Goal: Ask a question

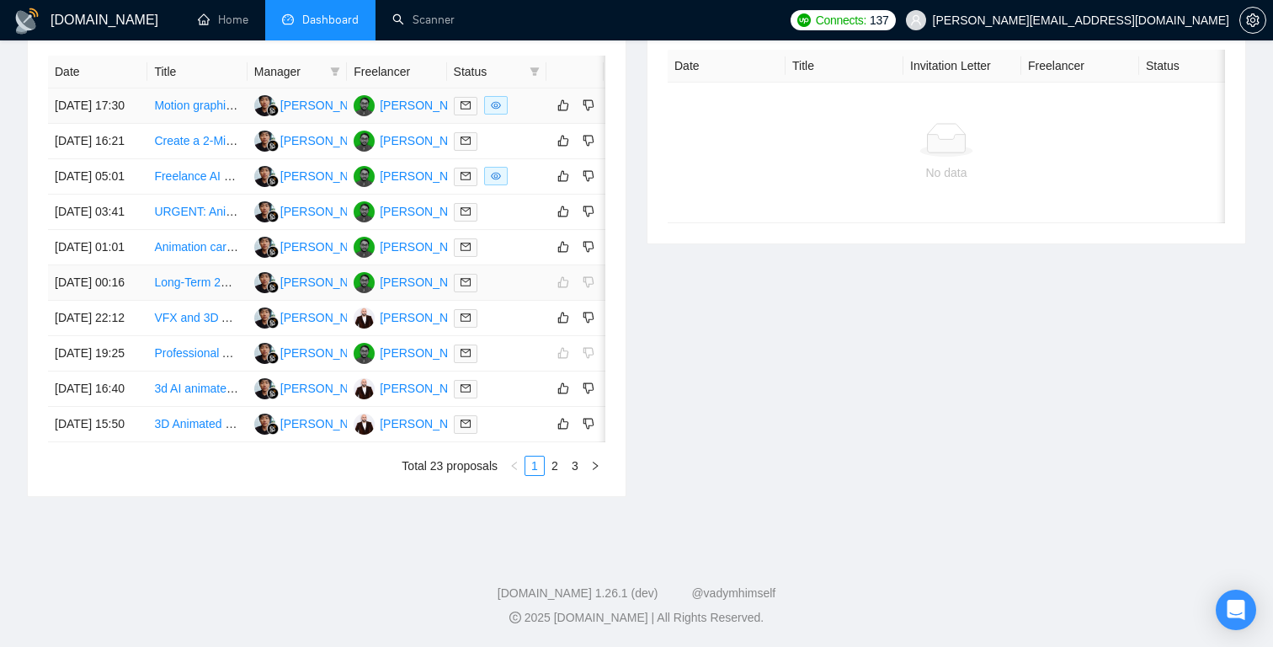
scroll to position [840, 0]
click at [573, 475] on link "3" at bounding box center [575, 465] width 19 height 19
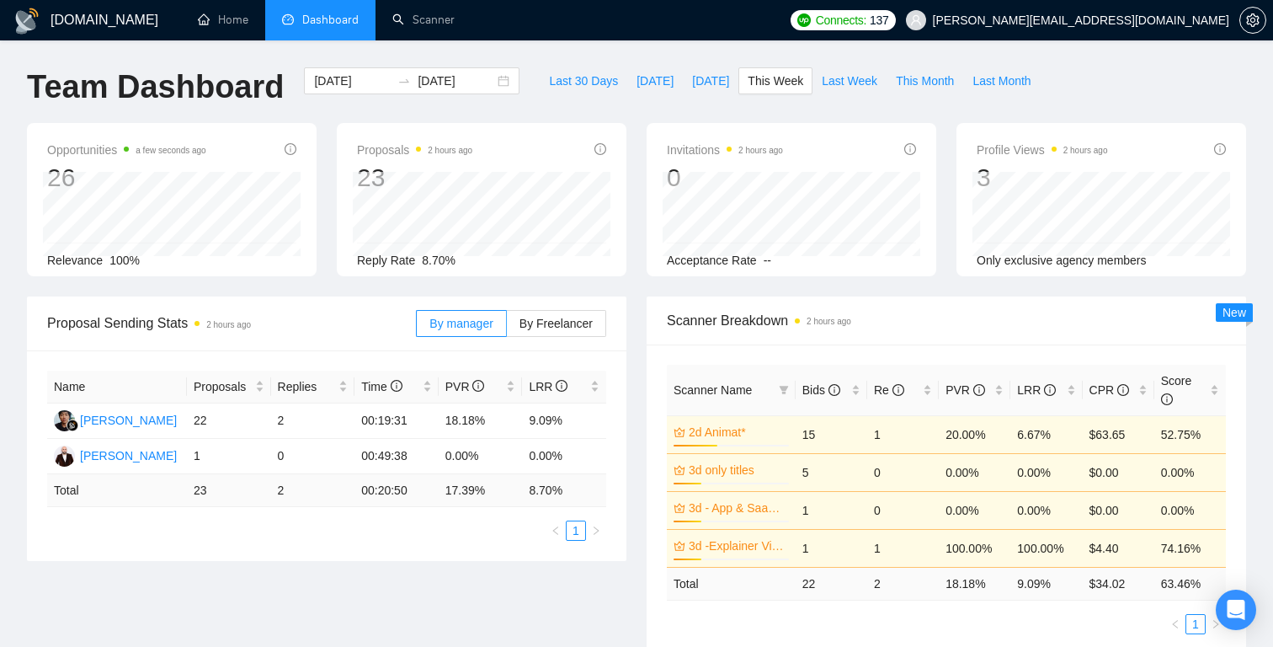
click at [636, 289] on div "Opportunities a few seconds ago 26 Relevance 100% Proposals 2 hours ago 23 Repl…" at bounding box center [637, 209] width 1240 height 173
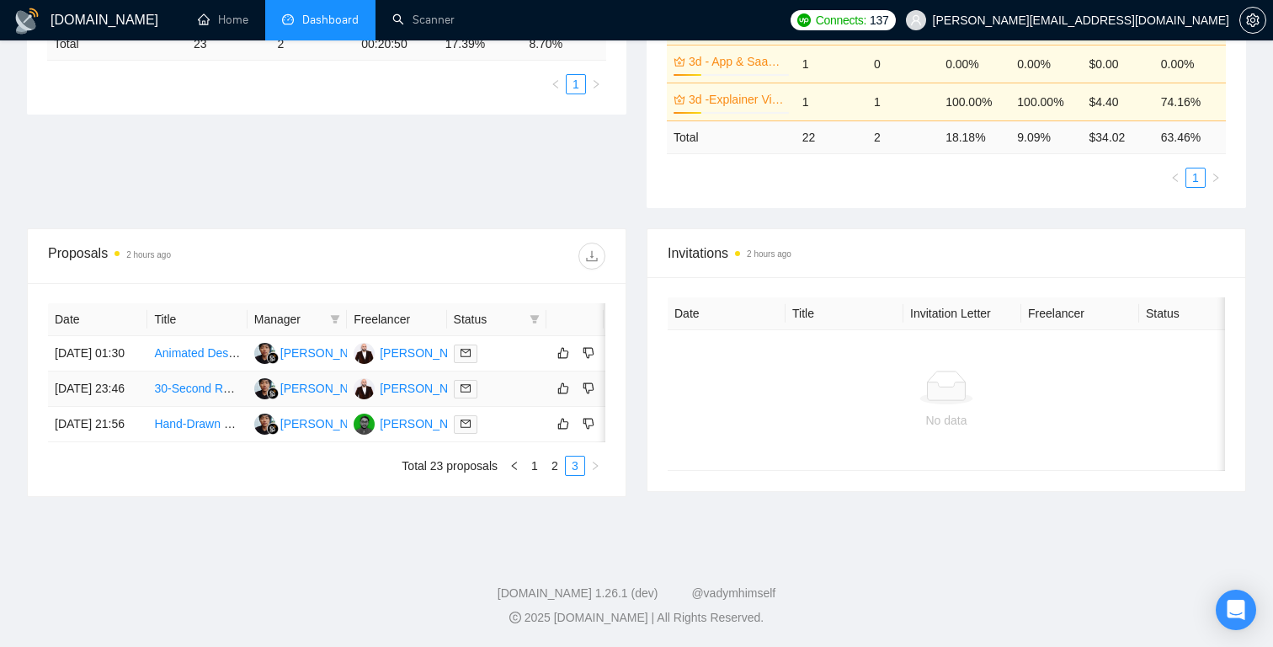
scroll to position [489, 0]
click at [536, 466] on link "1" at bounding box center [535, 465] width 19 height 19
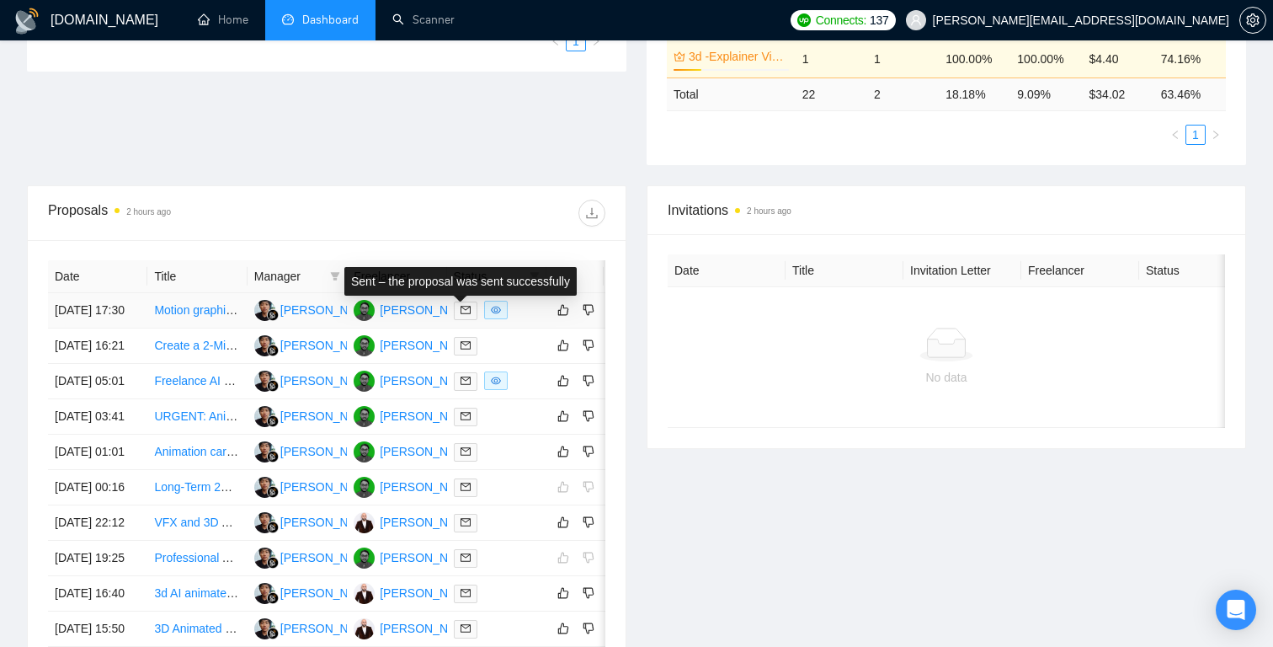
click at [462, 312] on span at bounding box center [466, 311] width 24 height 19
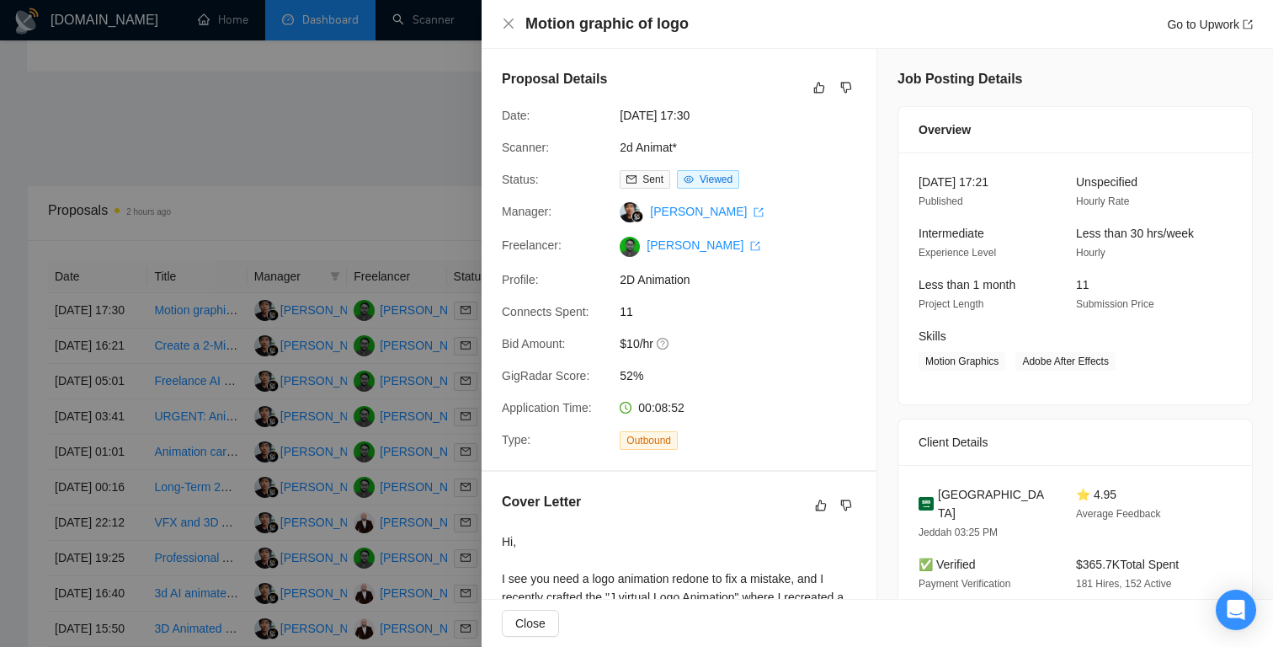
click at [326, 34] on div at bounding box center [636, 323] width 1273 height 647
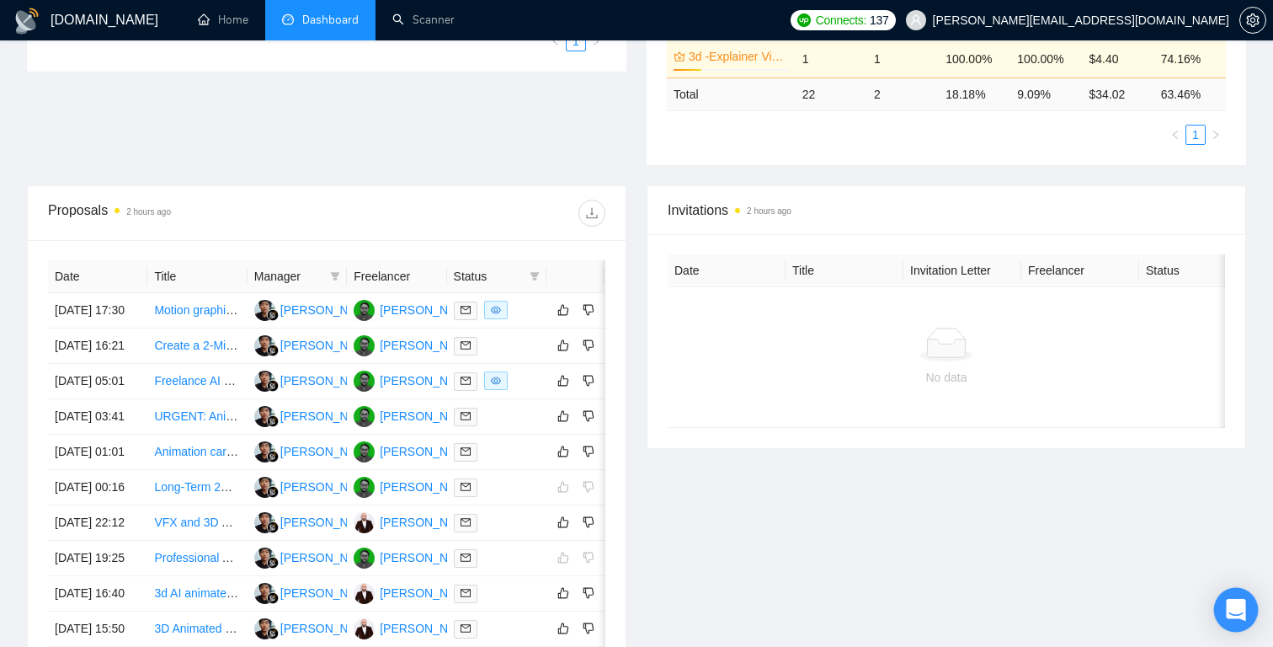
click at [1224, 605] on div "Open Intercom Messenger" at bounding box center [1236, 610] width 45 height 45
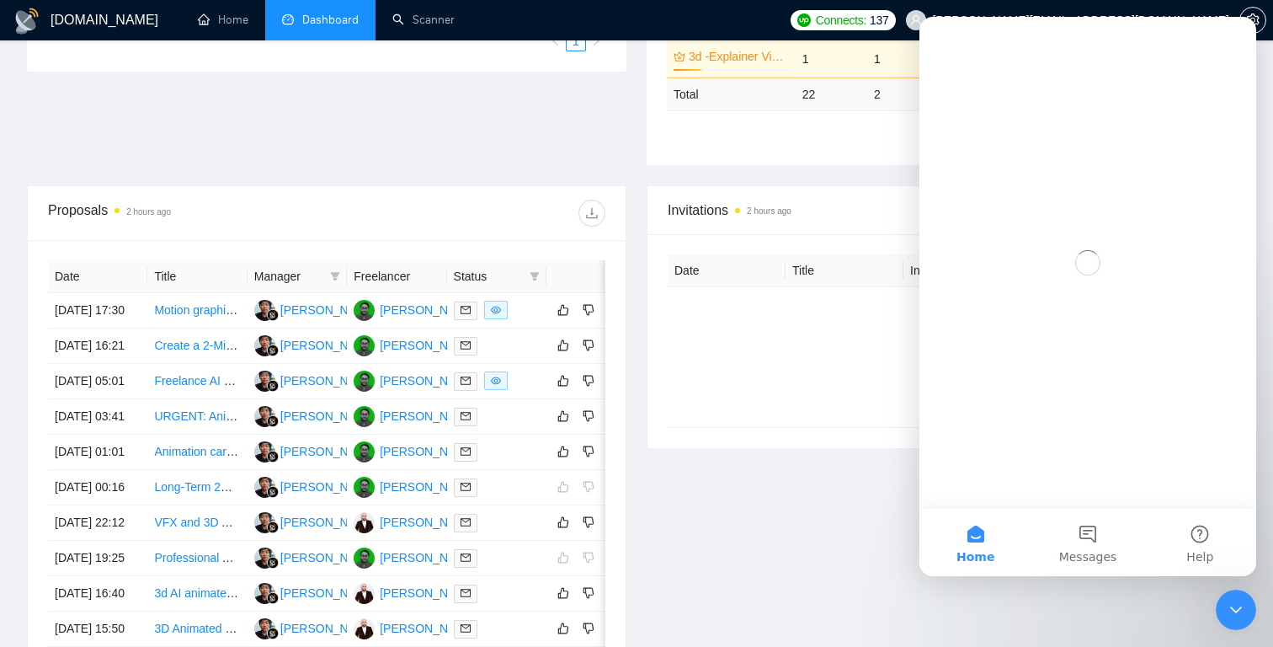
scroll to position [0, 0]
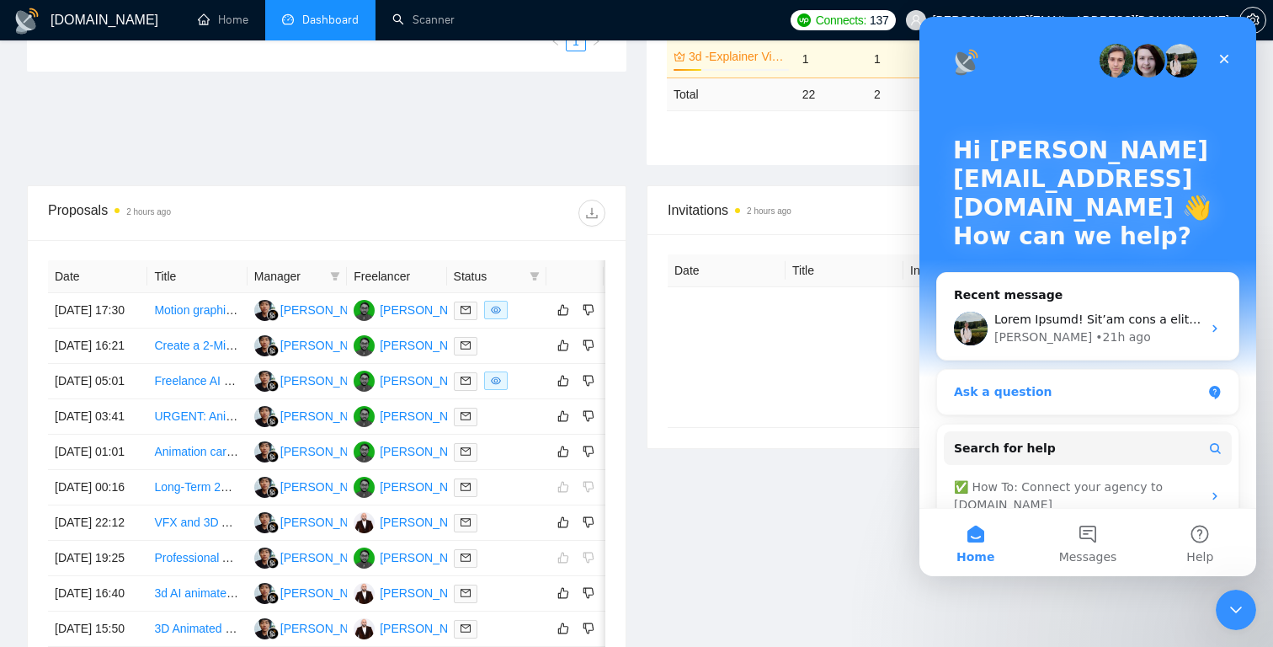
click at [1132, 404] on div "Ask a question" at bounding box center [1088, 392] width 302 height 45
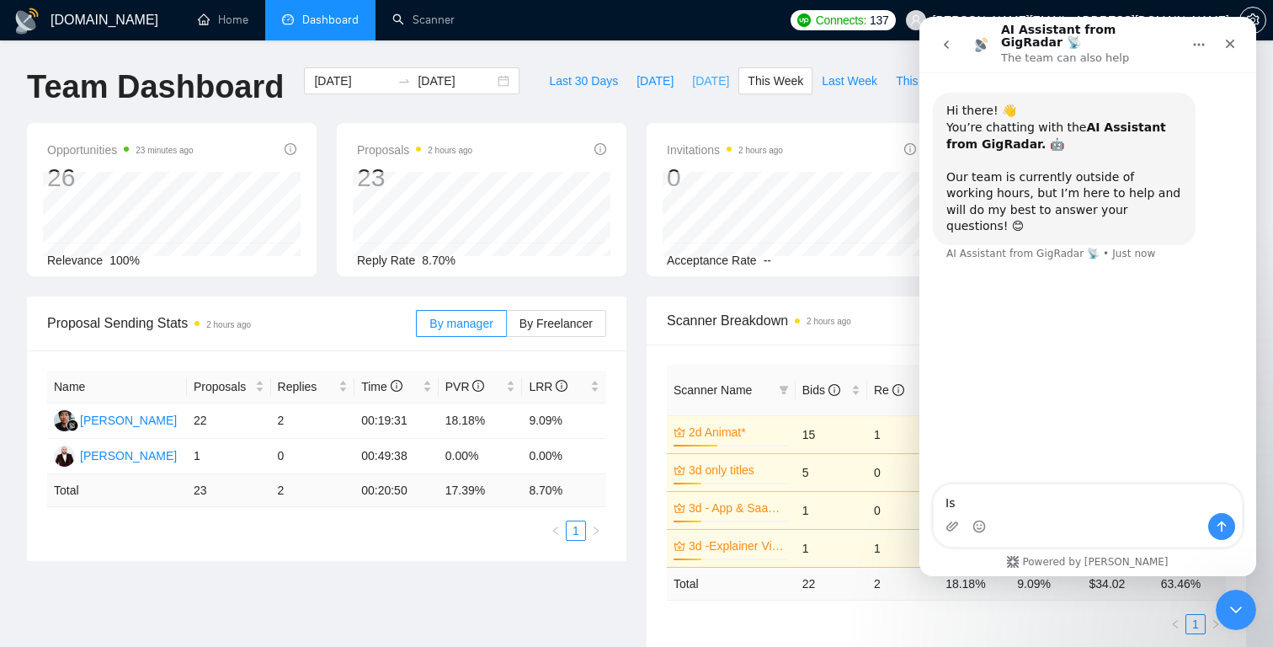
type textarea "Is"
click at [704, 82] on span "[DATE]" at bounding box center [710, 81] width 37 height 19
type input "[DATE]"
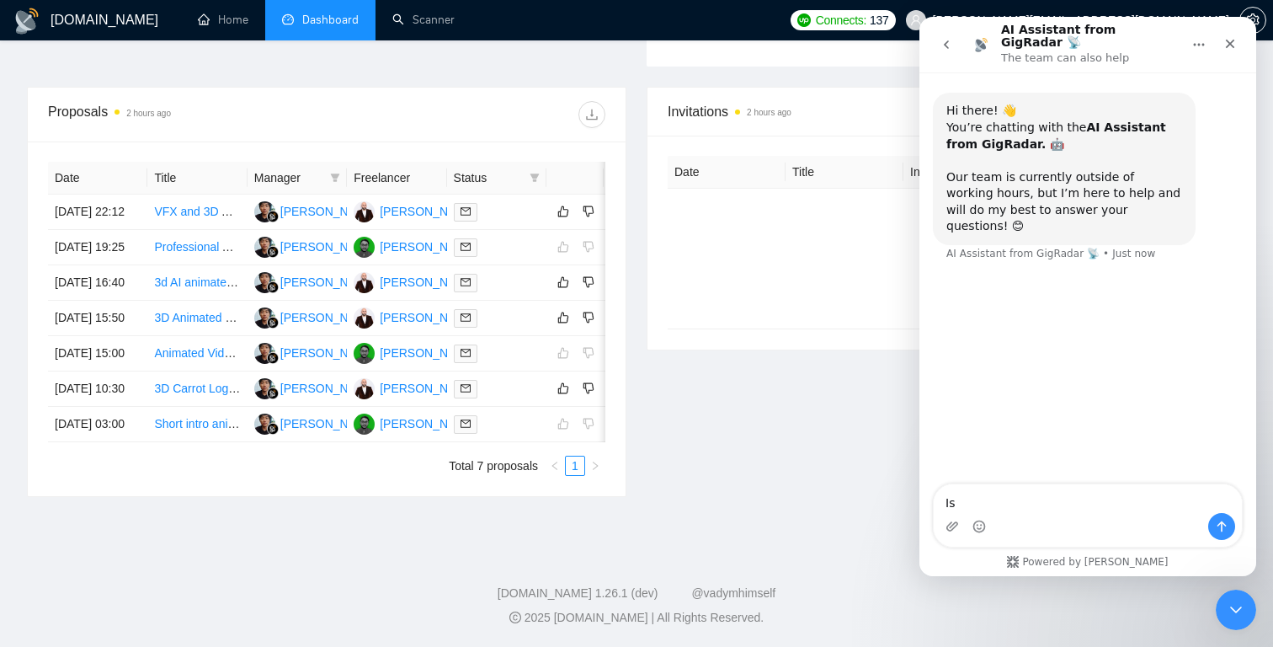
scroll to position [662, 0]
click at [1026, 504] on textarea "Is" at bounding box center [1088, 498] width 308 height 29
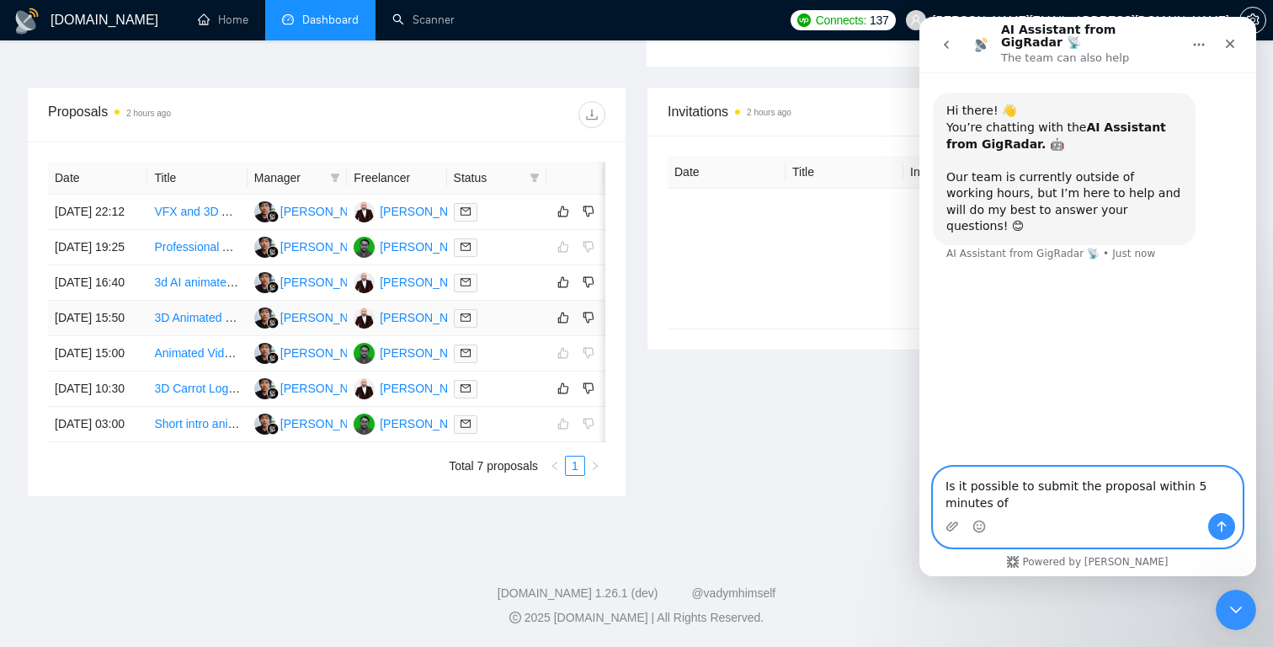
scroll to position [573, 0]
click at [194, 205] on link "VFX and 3D Animation Artist Needed for Memorial Tribute Video" at bounding box center [321, 211] width 334 height 13
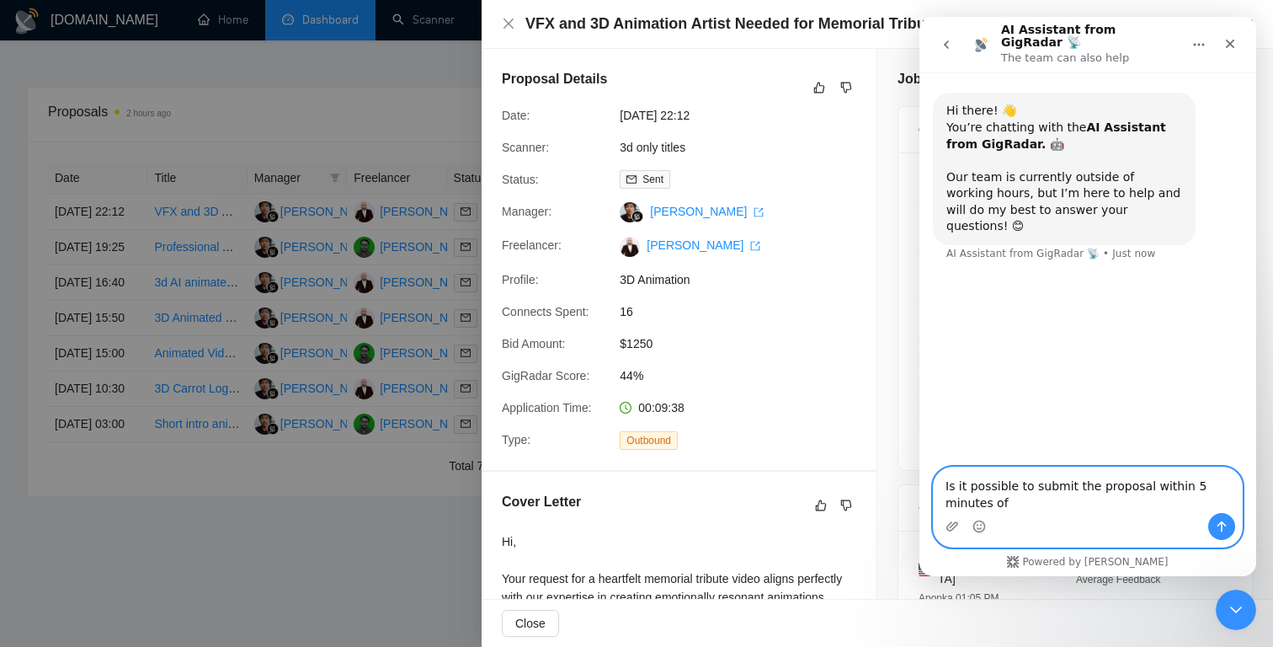
click at [979, 494] on textarea "Is it possible to submit the proposal within 5 minutes of" at bounding box center [1088, 489] width 308 height 45
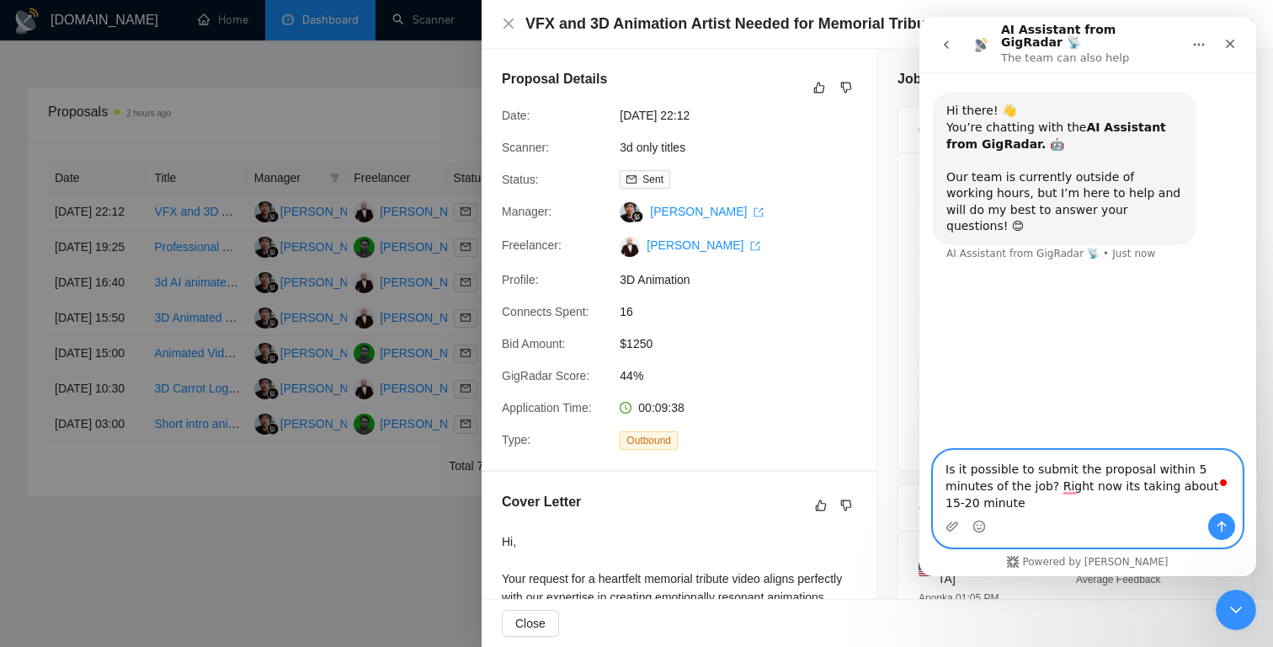
type textarea "Is it possible to submit the proposal within 5 minutes of the job? Right now it…"
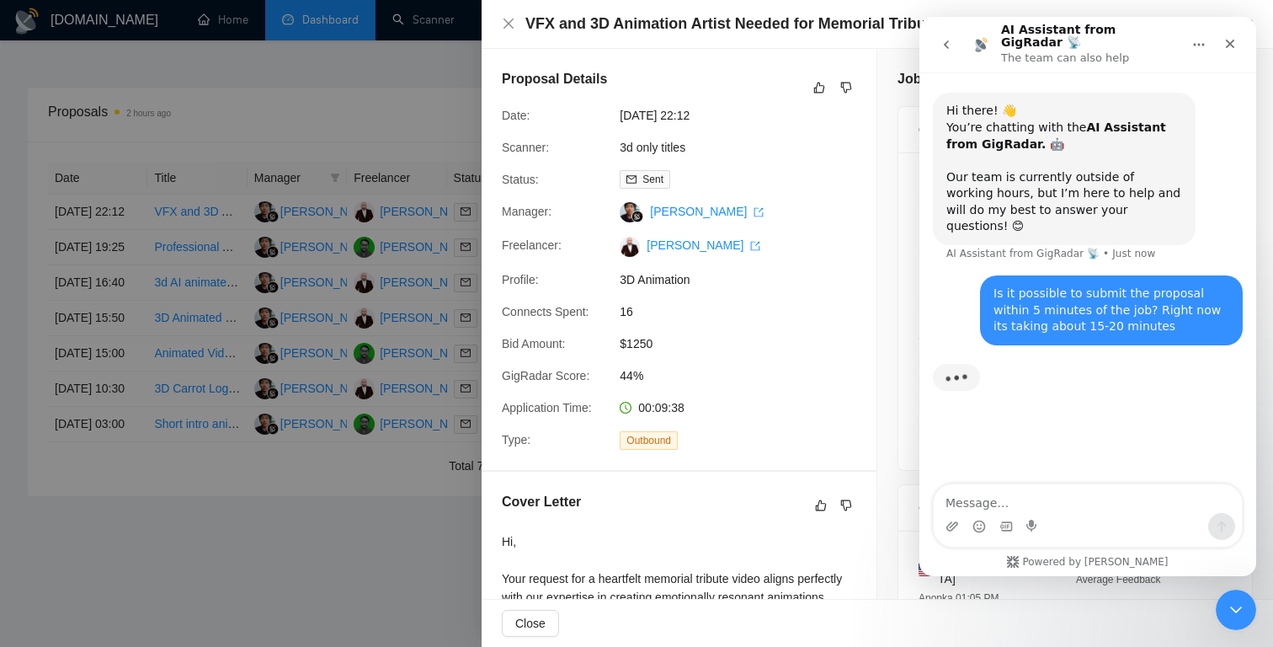
click at [419, 597] on div at bounding box center [636, 323] width 1273 height 647
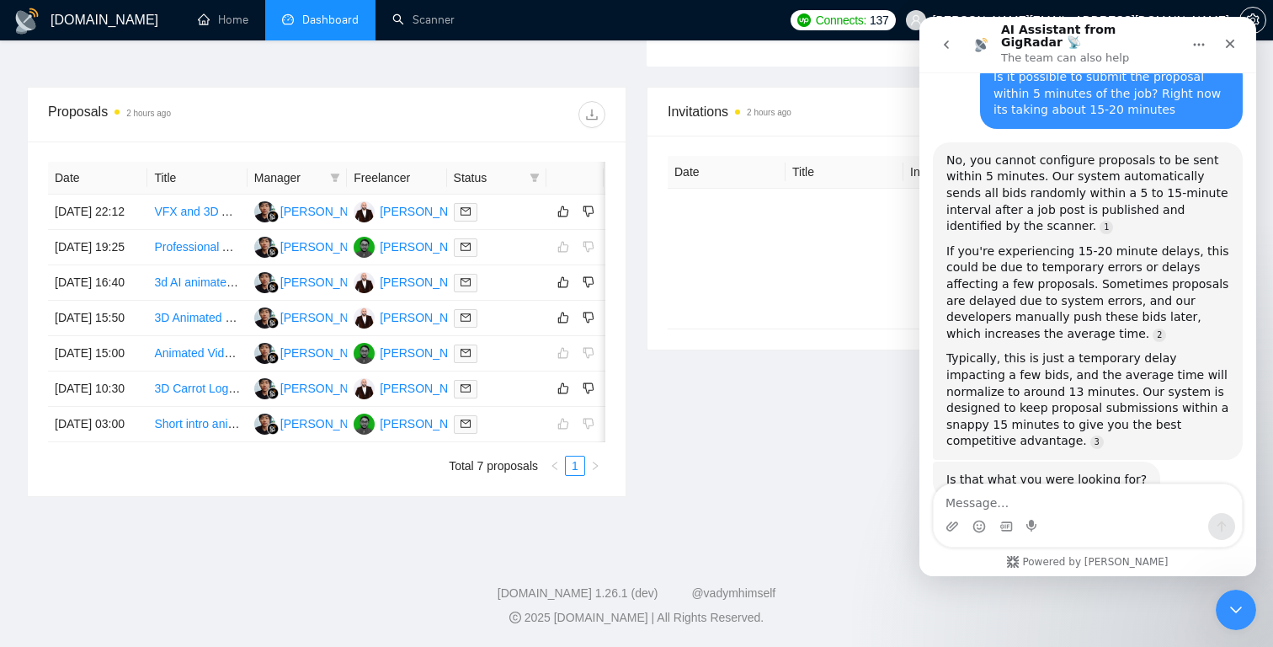
scroll to position [206, 0]
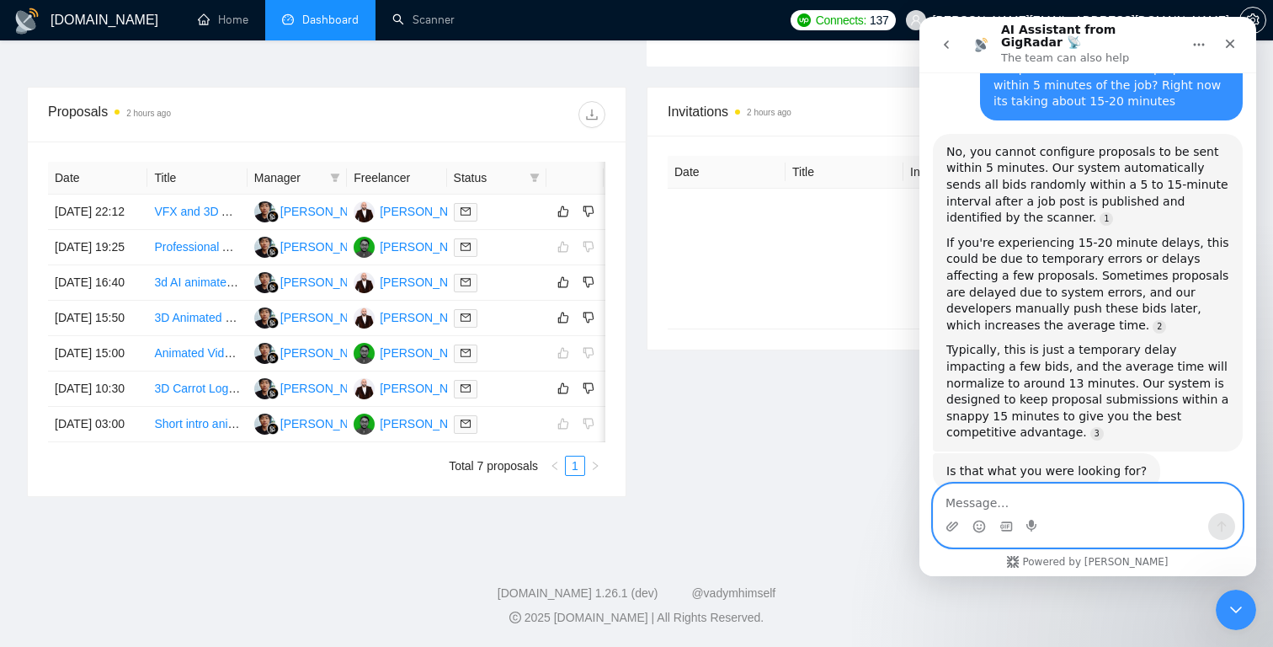
click at [1057, 497] on textarea "Message…" at bounding box center [1088, 498] width 308 height 29
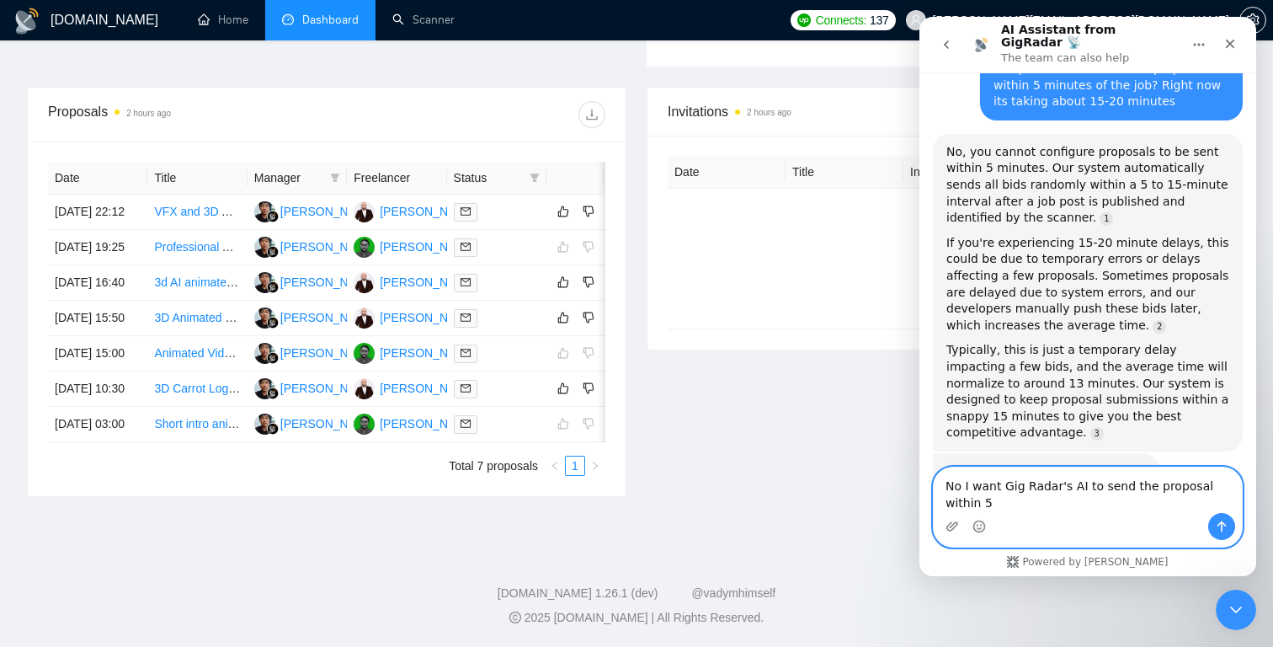
scroll to position [222, 0]
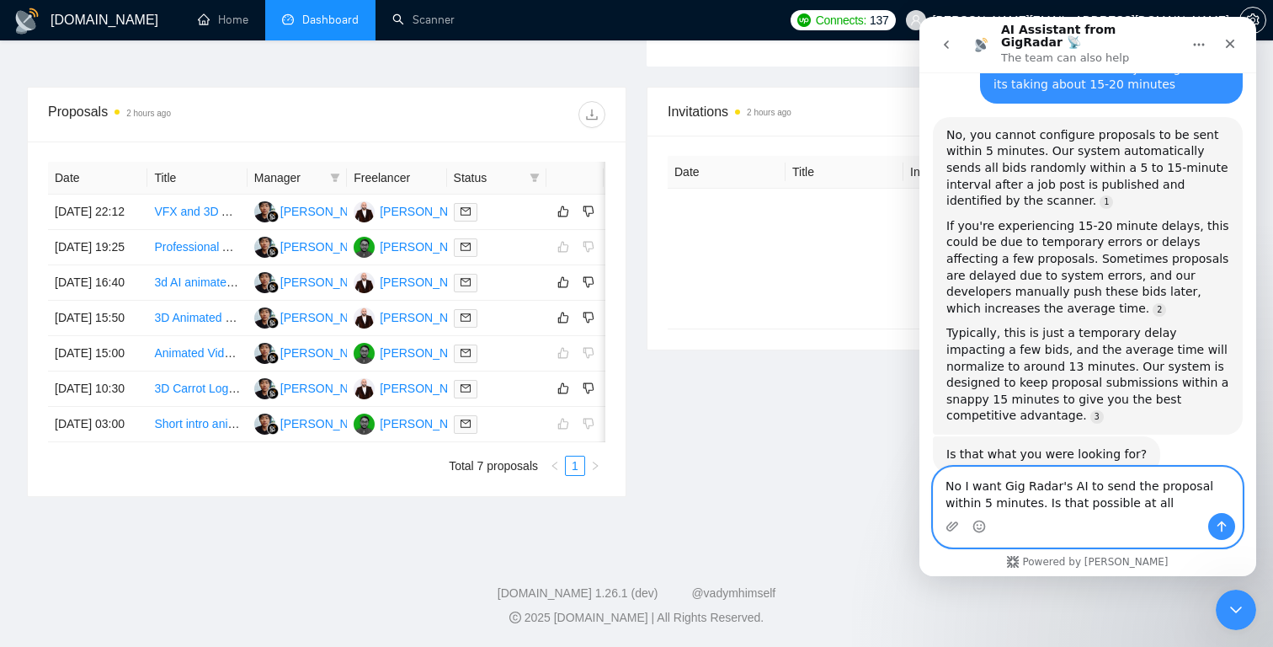
type textarea "No I want Gig Radar's AI to send the proposal within 5 minutes. Is that possibl…"
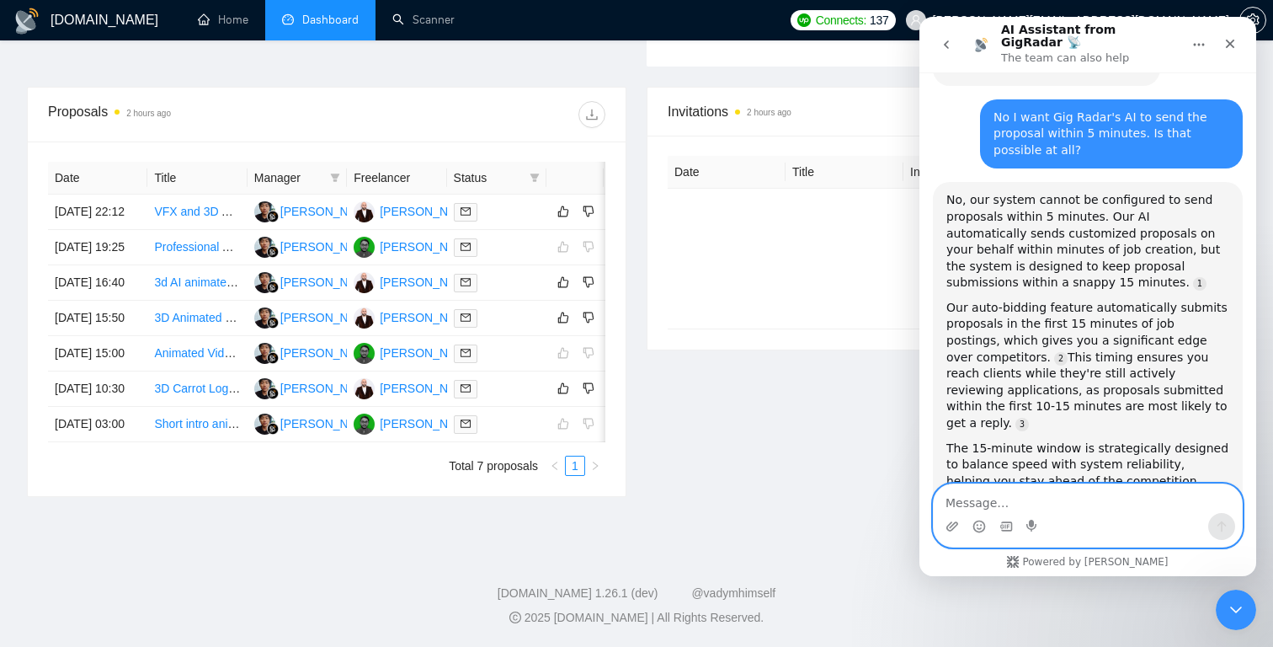
scroll to position [658, 0]
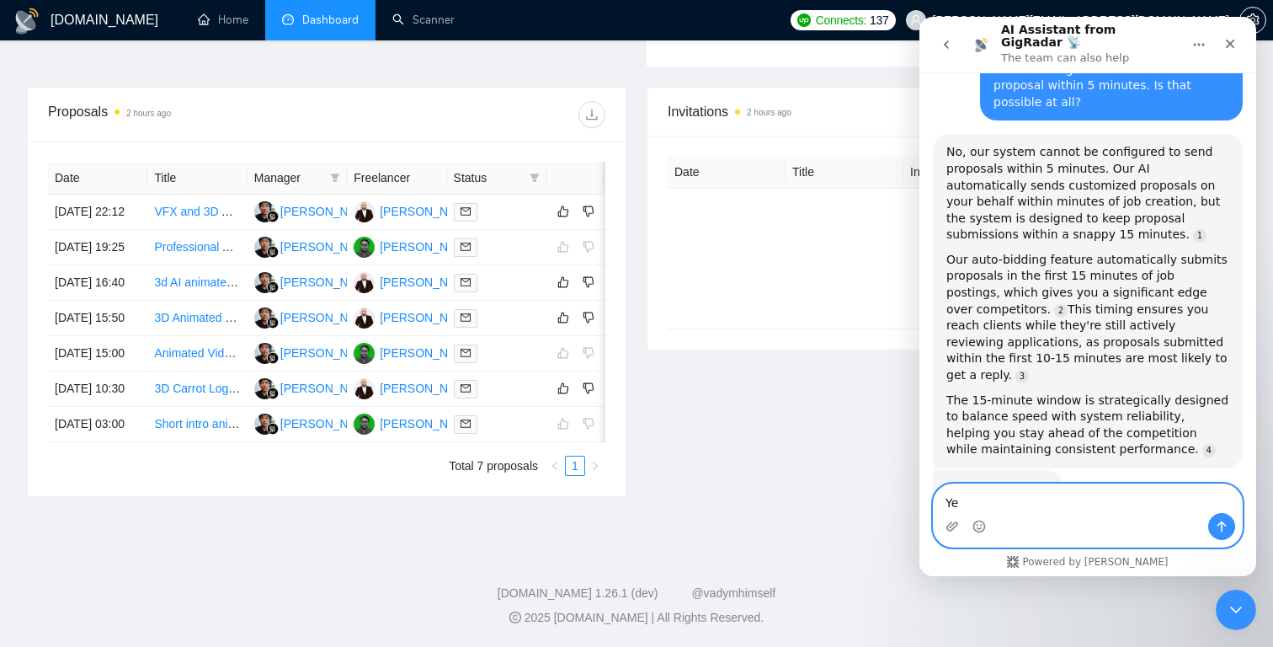
type textarea "Yes"
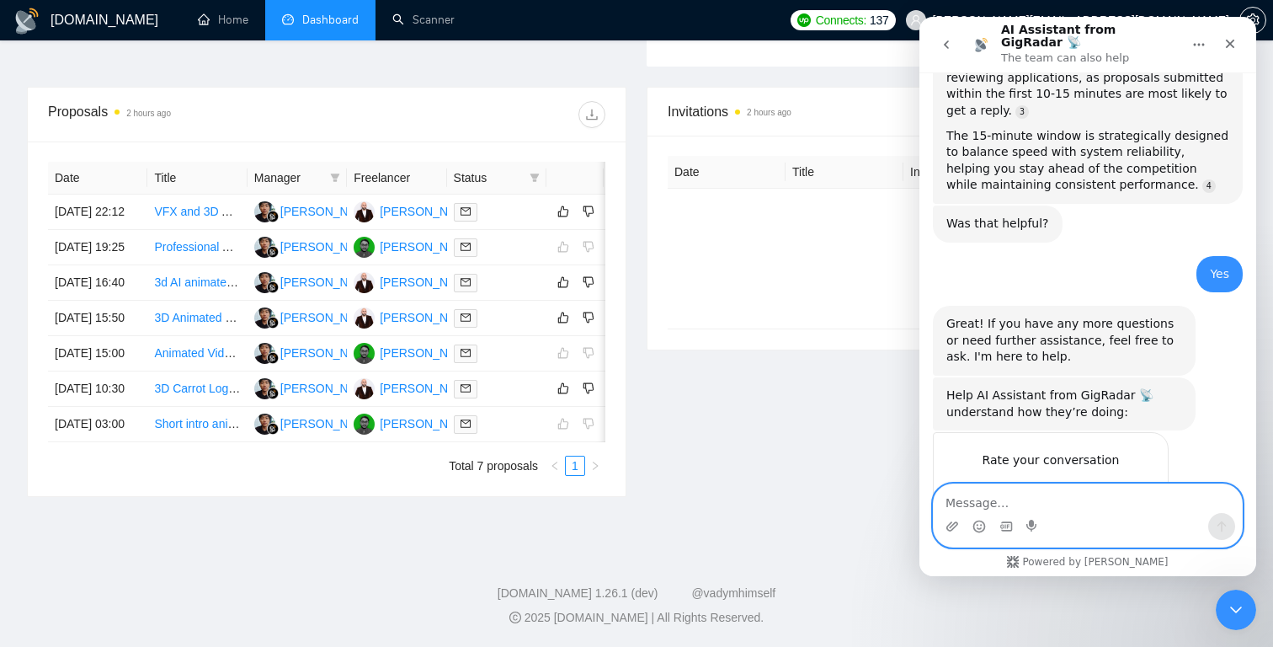
scroll to position [931, 0]
